Goal: Transaction & Acquisition: Purchase product/service

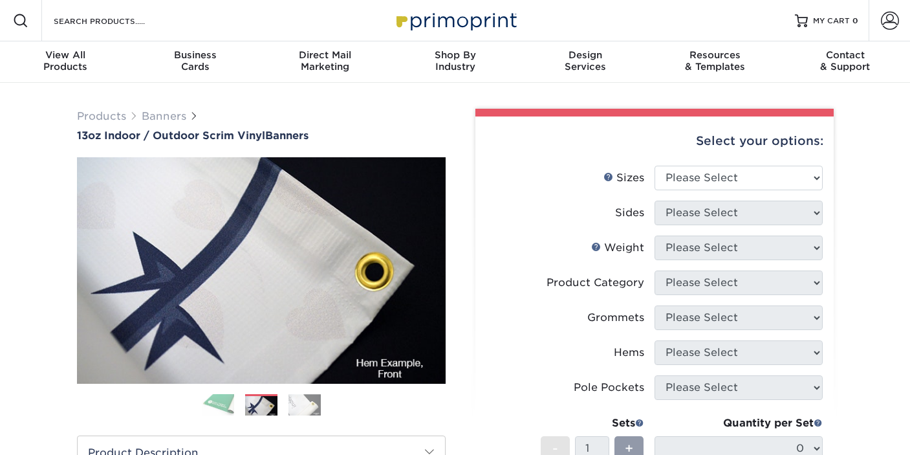
click at [298, 408] on img at bounding box center [305, 405] width 32 height 22
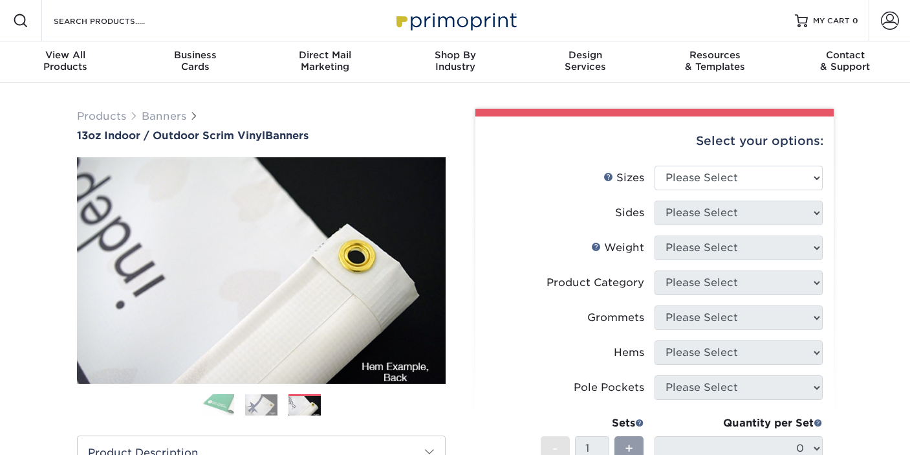
click at [219, 403] on img at bounding box center [218, 404] width 32 height 23
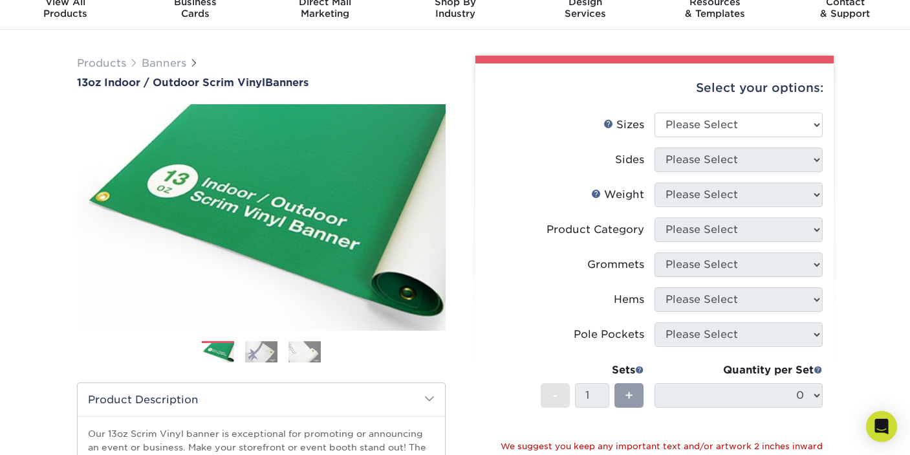
scroll to position [52, 0]
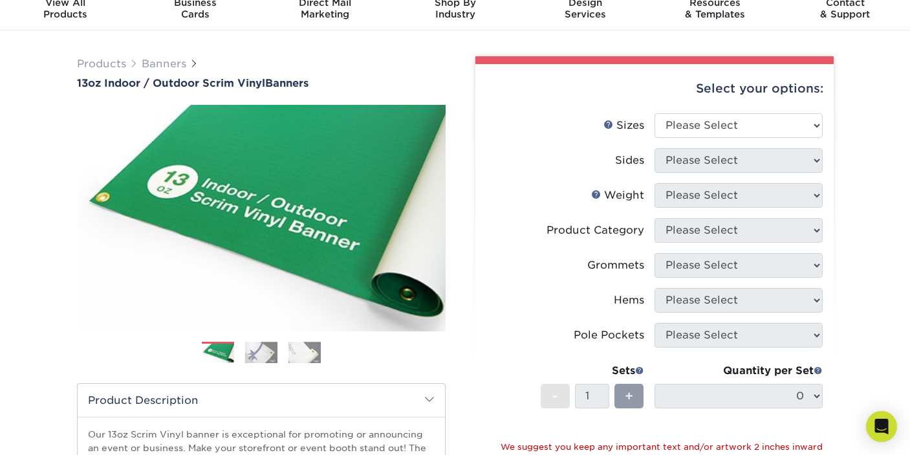
click at [853, 198] on div "Products Banners 13oz Indoor / Outdoor Scrim Vinyl Banners Previous Next" at bounding box center [455, 385] width 910 height 711
select select "24.00x36.00"
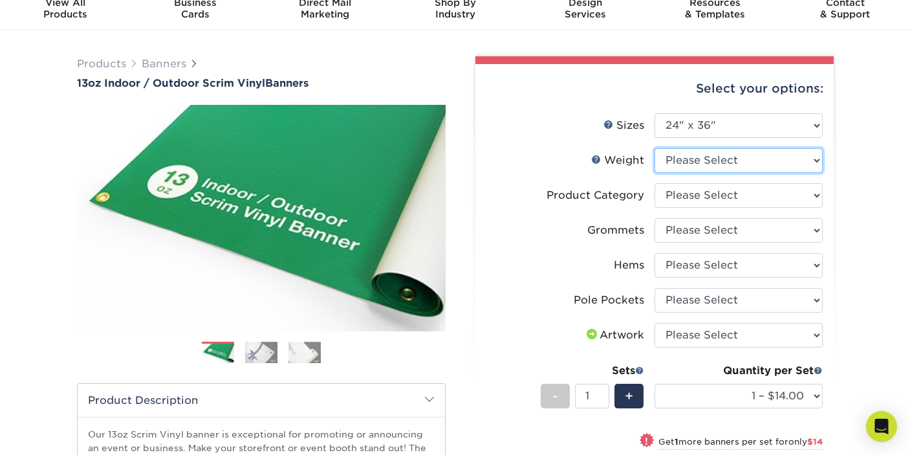
select select "13OZ"
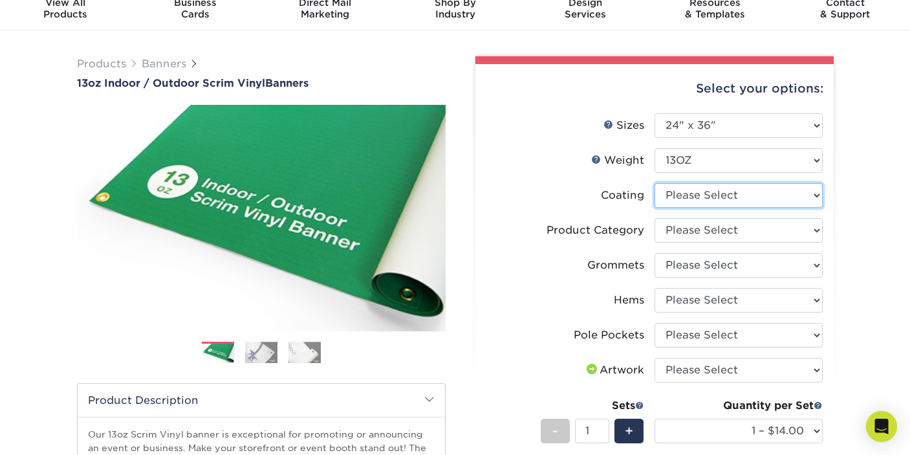
select select "3e7618de-abca-4bda-9f97-8b9129e913d8"
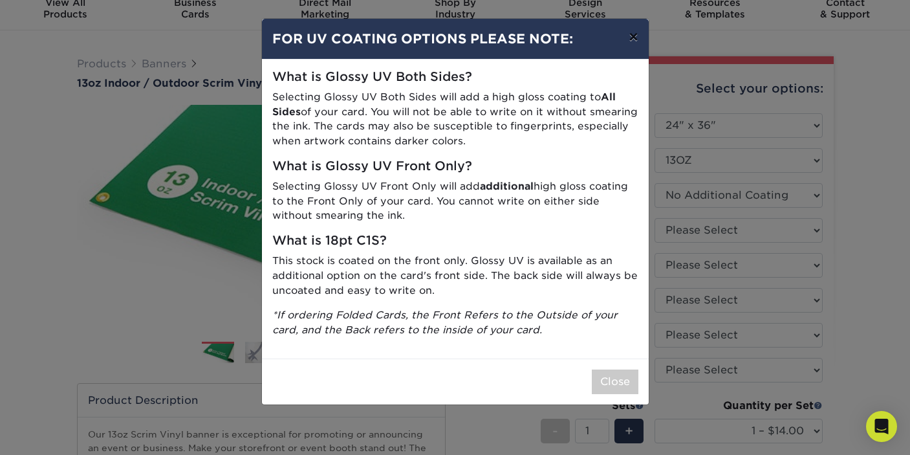
click at [634, 42] on button "×" at bounding box center [633, 37] width 30 height 36
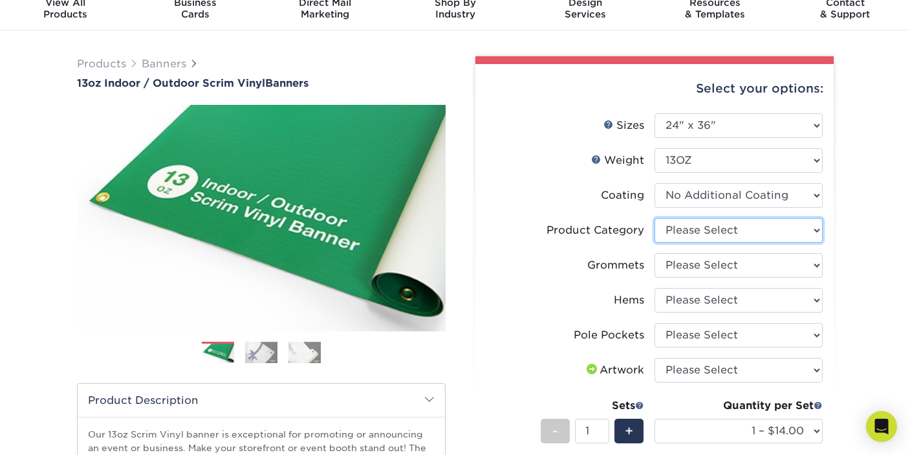
select select "bb192c35-bb20-422d-b6fe-0c7f48e5aa48"
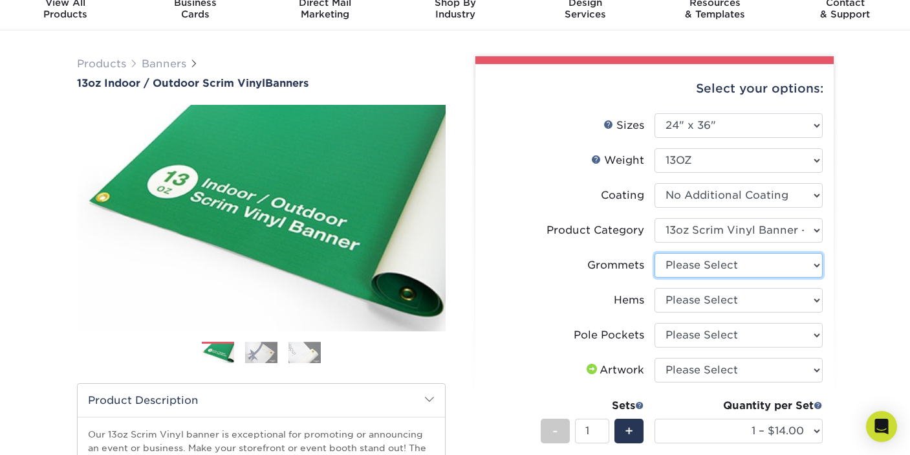
select select "ce33bba6-a87b-4293-934d-6f372bdce3e6"
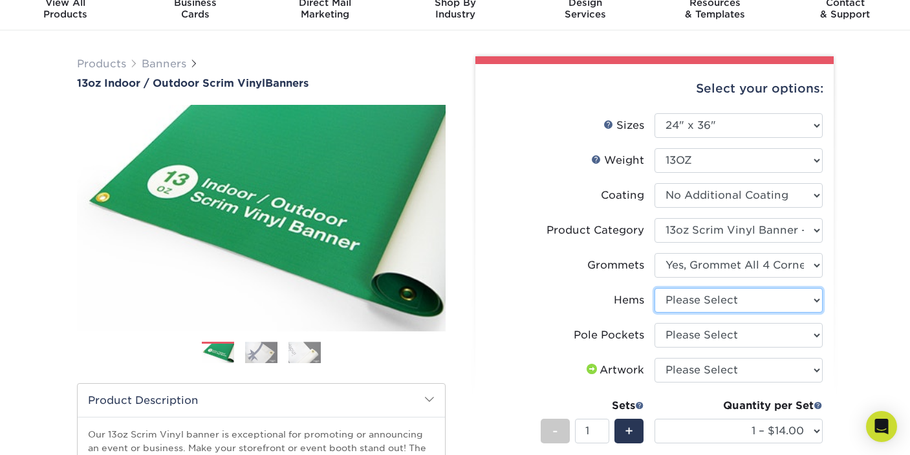
select select "799b34bf-ff99-4291-b254-51157b744628"
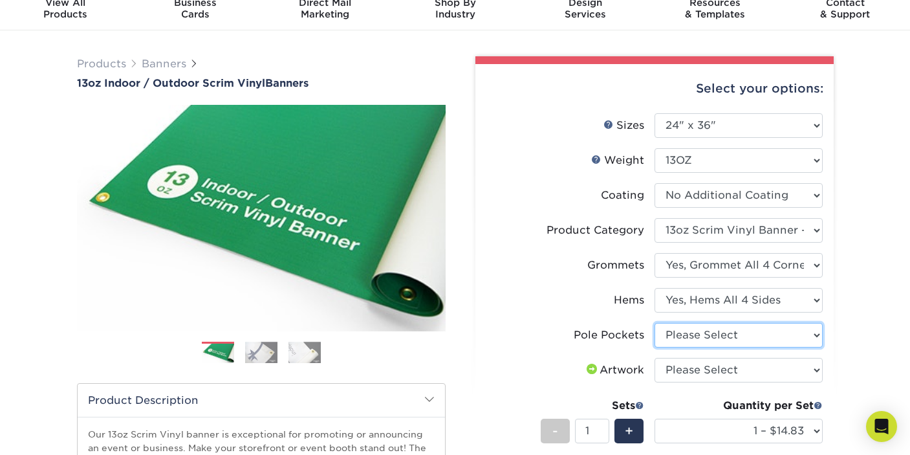
select select "462c5fe9-21e9-49a0-afb4-1c6e8664fe13"
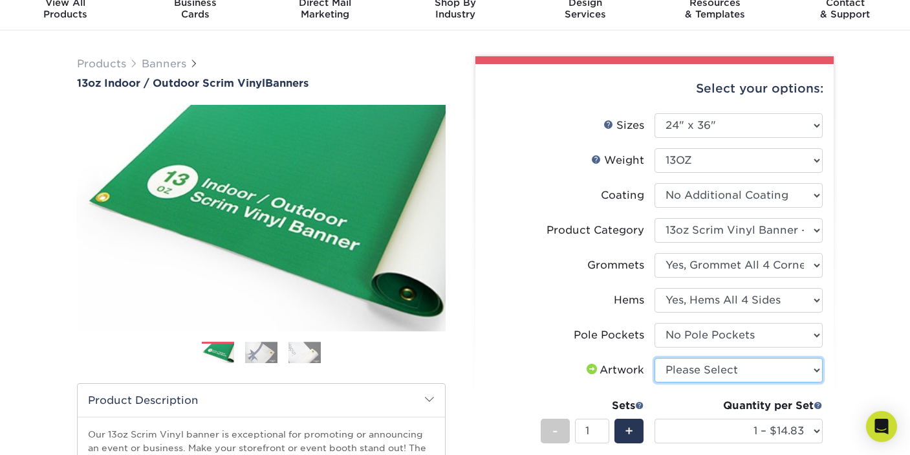
select select "upload"
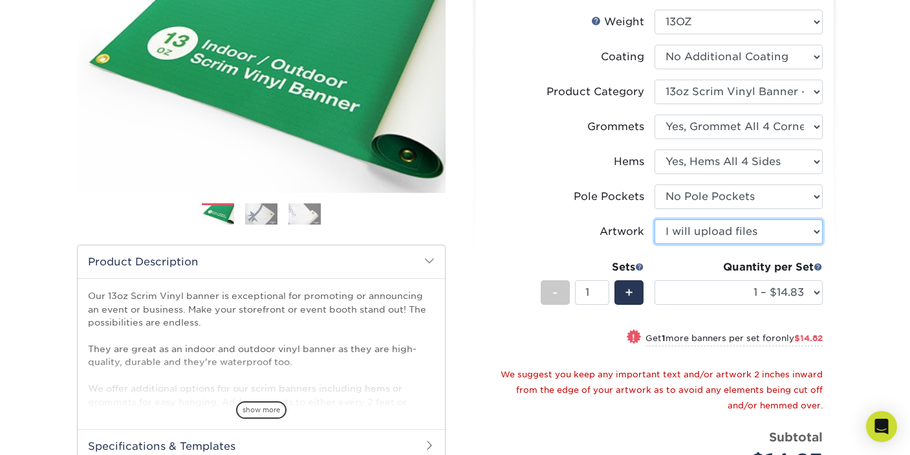
scroll to position [191, 0]
